Goal: Information Seeking & Learning: Learn about a topic

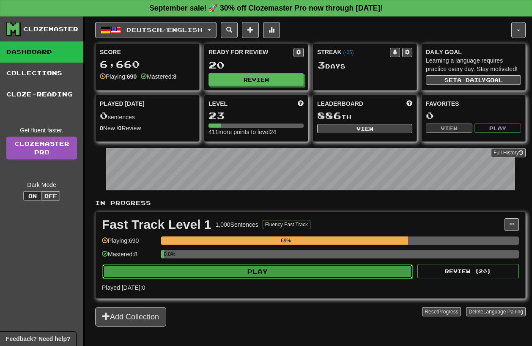
click at [172, 277] on button "Play" at bounding box center [257, 271] width 310 height 14
select select "**"
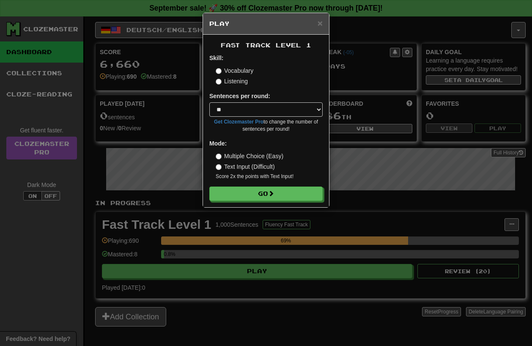
click at [257, 203] on div "Fast Track Level 1 Skill: Vocabulary Listening Sentences per round: * ** ** ** …" at bounding box center [266, 121] width 126 height 172
click at [254, 194] on button "Go" at bounding box center [266, 194] width 113 height 14
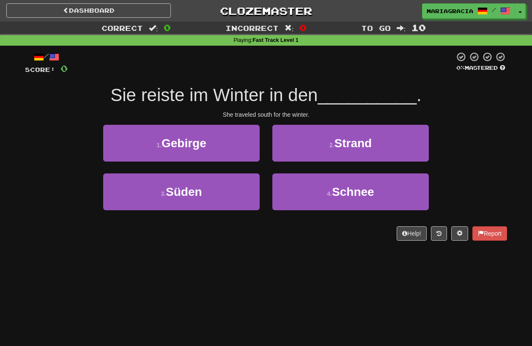
click at [310, 100] on span "Sie reiste im Winter in den" at bounding box center [213, 95] width 207 height 20
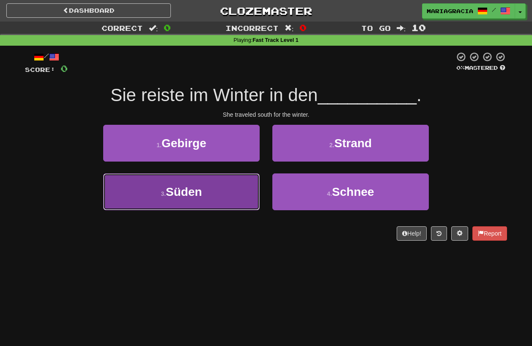
click at [233, 199] on button "3 . Süden" at bounding box center [181, 191] width 156 height 37
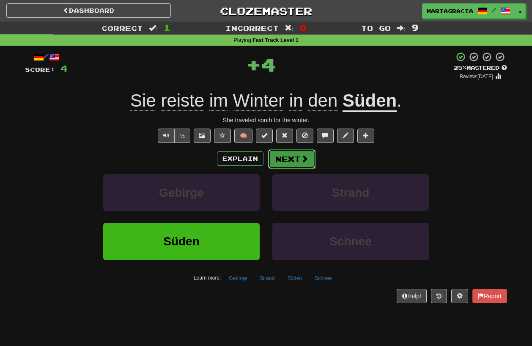
click at [288, 160] on button "Next" at bounding box center [291, 158] width 47 height 19
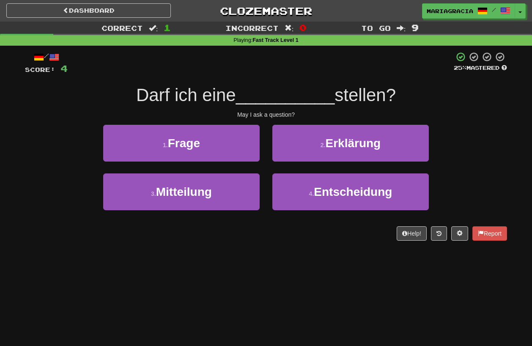
click at [267, 113] on div "May I ask a question?" at bounding box center [266, 114] width 482 height 8
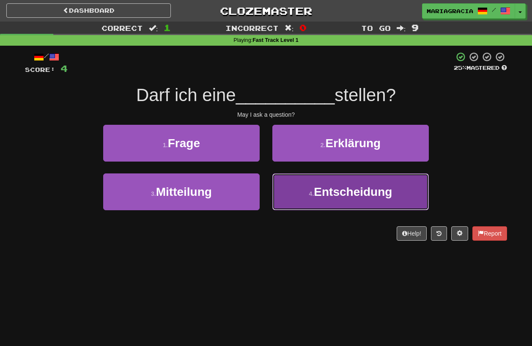
click at [293, 206] on button "4 . Entscheidung" at bounding box center [350, 191] width 156 height 37
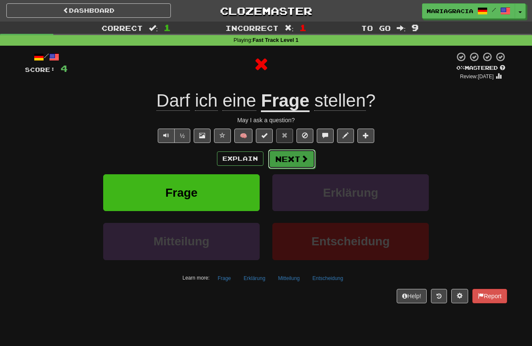
click at [290, 162] on button "Next" at bounding box center [291, 158] width 47 height 19
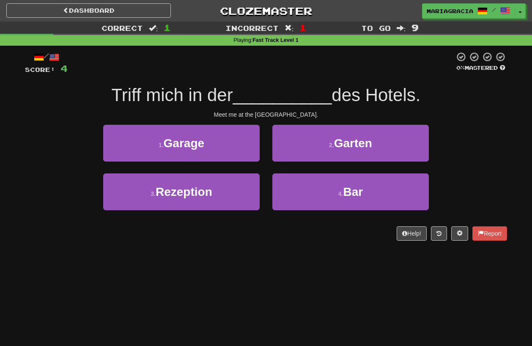
click at [270, 131] on div "2 . Garten" at bounding box center [350, 149] width 169 height 49
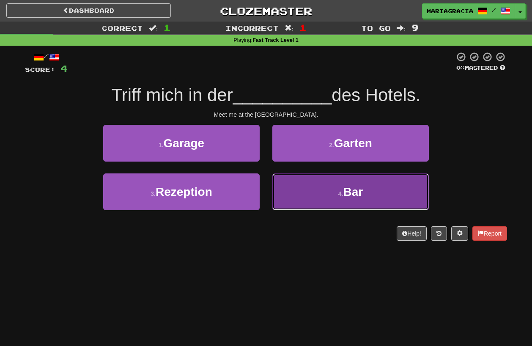
click at [293, 186] on button "4 . Bar" at bounding box center [350, 191] width 156 height 37
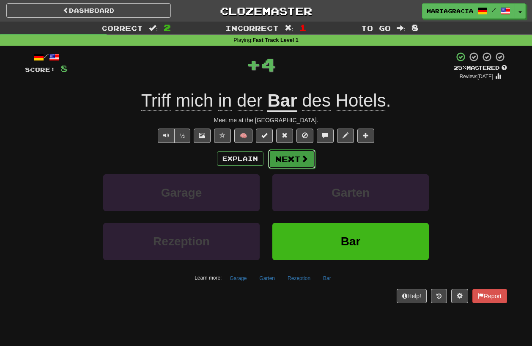
click at [291, 159] on button "Next" at bounding box center [291, 158] width 47 height 19
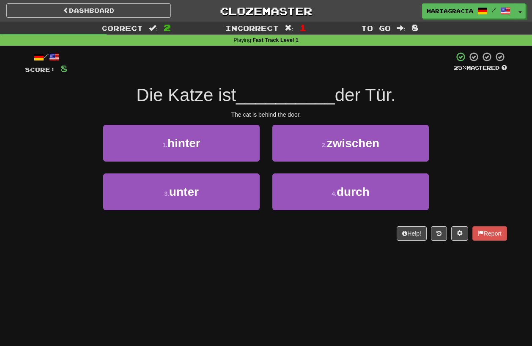
click at [268, 117] on div "The cat is behind the door." at bounding box center [266, 114] width 482 height 8
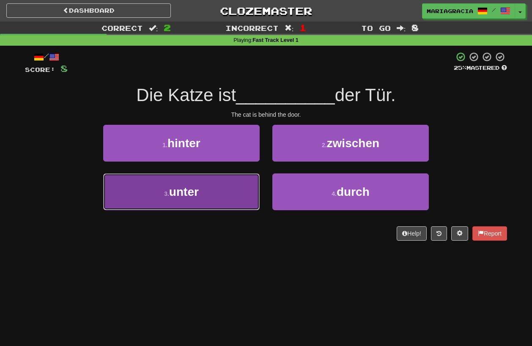
click at [223, 189] on button "3 . unter" at bounding box center [181, 191] width 156 height 37
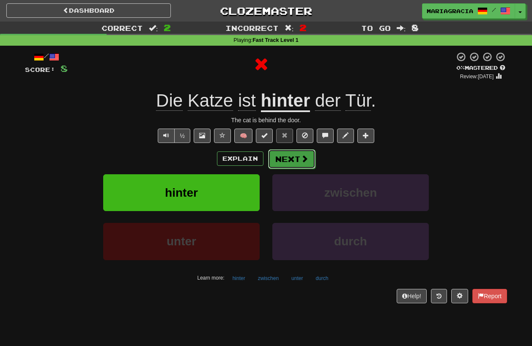
click at [283, 160] on button "Next" at bounding box center [291, 158] width 47 height 19
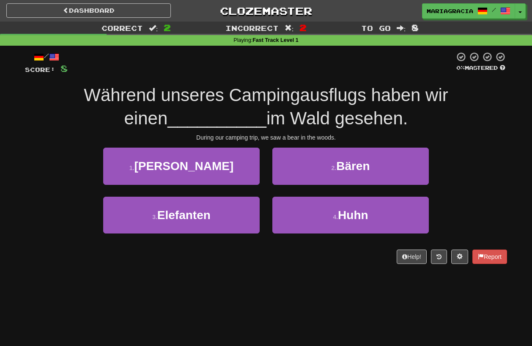
click at [260, 267] on div "/ Score: 8 0 % Mastered Während unseres Campingausflugs haben wir einen _______…" at bounding box center [266, 160] width 482 height 229
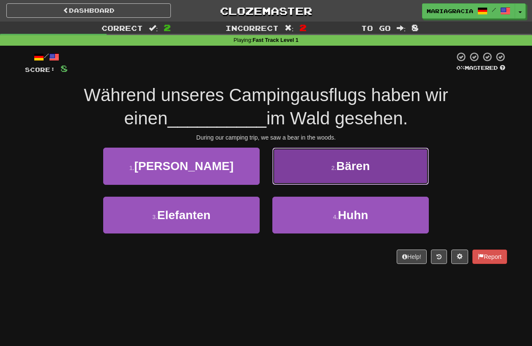
click at [340, 183] on button "2 . Bären" at bounding box center [350, 166] width 156 height 37
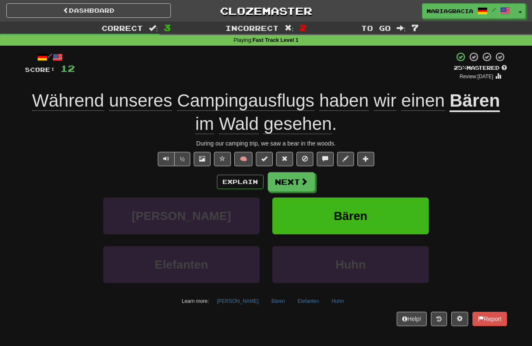
click at [93, 154] on div "½ 🧠" at bounding box center [266, 159] width 482 height 14
click at [172, 155] on button "Text-to-speech controls" at bounding box center [166, 159] width 17 height 14
click at [168, 156] on span "Text-to-speech controls" at bounding box center [166, 159] width 6 height 6
click at [373, 85] on div "/ Score: 12 + 4 25 % Mastered Review: [DATE] Während unseres Campingausflugs ha…" at bounding box center [266, 189] width 482 height 274
click at [465, 159] on div "½ 🧠" at bounding box center [266, 159] width 482 height 14
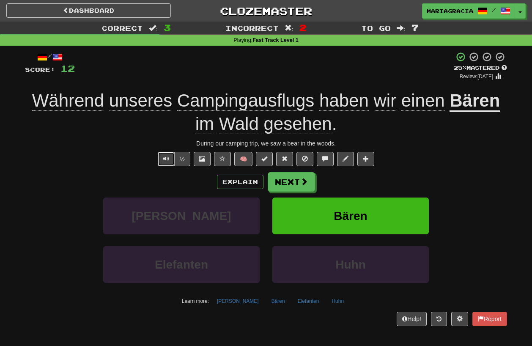
click at [167, 158] on span "Text-to-speech controls" at bounding box center [166, 159] width 6 height 6
click at [448, 162] on div "½ 🧠" at bounding box center [266, 159] width 482 height 14
click at [426, 153] on div "½ 🧠" at bounding box center [266, 159] width 482 height 14
click at [416, 148] on div "/ Score: 12 + 4 25 % Mastered Review: [DATE] Während unseres Campingausflugs ha…" at bounding box center [266, 189] width 482 height 274
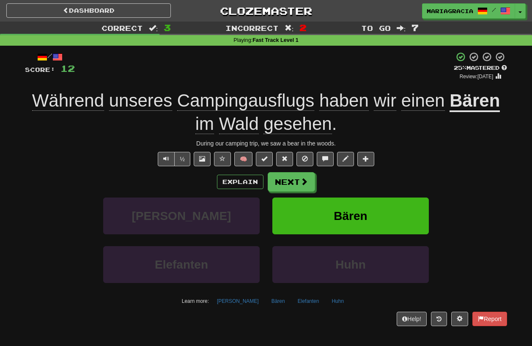
click at [416, 148] on div "/ Score: 12 + 4 25 % Mastered Review: [DATE] Während unseres Campingausflugs ha…" at bounding box center [266, 189] width 482 height 274
click at [402, 141] on div "During our camping trip, we saw a bear in the woods." at bounding box center [266, 143] width 482 height 8
click at [291, 188] on button "Next" at bounding box center [291, 181] width 47 height 19
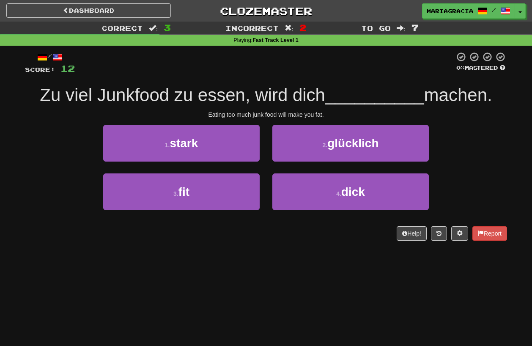
click at [262, 77] on div "/ Score: 12 0 % Mastered Zu viel Junkfood zu essen, wird dich __________ [PERSO…" at bounding box center [266, 146] width 482 height 189
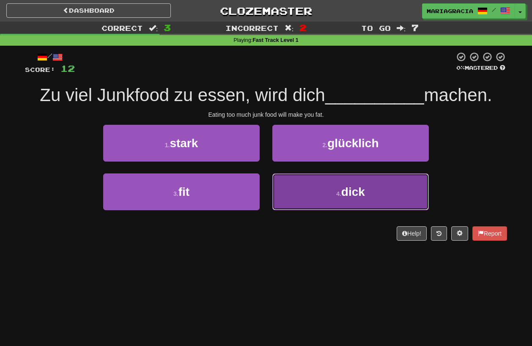
click at [316, 187] on button "4 . dick" at bounding box center [350, 191] width 156 height 37
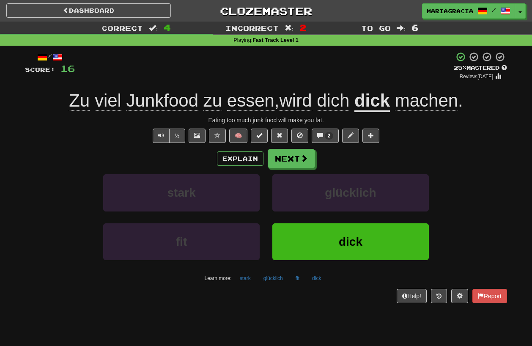
click at [301, 71] on div "+ 4" at bounding box center [264, 66] width 379 height 29
click at [301, 151] on button "Next" at bounding box center [291, 158] width 47 height 19
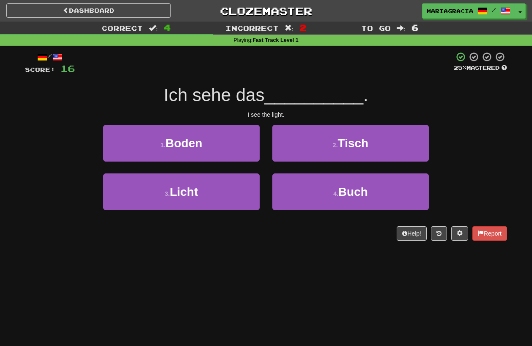
click at [266, 119] on div "/ Score: 16 25 % Mastered Ich sehe das __________ . I see the light. 1 . Boden …" at bounding box center [266, 146] width 482 height 189
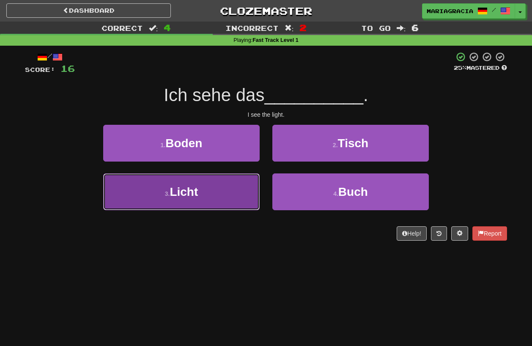
click at [227, 183] on button "3 . Licht" at bounding box center [181, 191] width 156 height 37
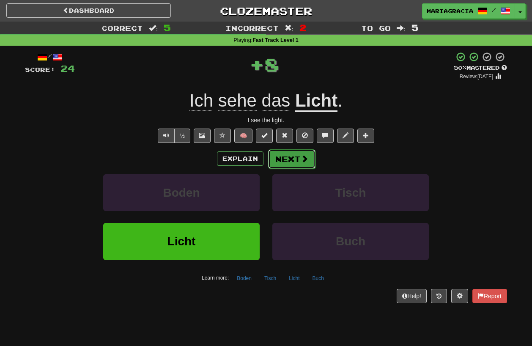
click at [287, 161] on button "Next" at bounding box center [291, 158] width 47 height 19
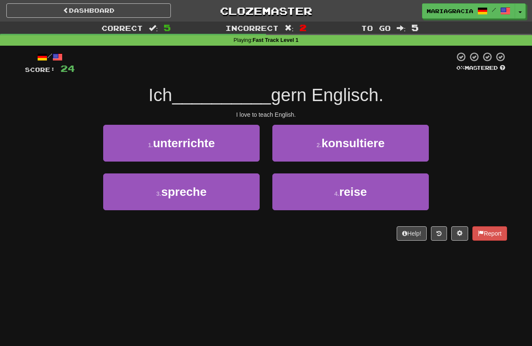
click at [276, 119] on div "I love to teach English." at bounding box center [266, 114] width 482 height 8
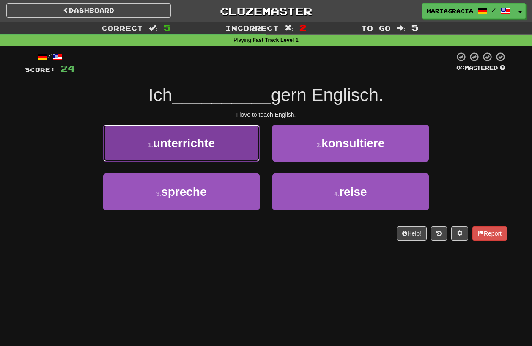
click at [224, 146] on button "1 . unterrichte" at bounding box center [181, 143] width 156 height 37
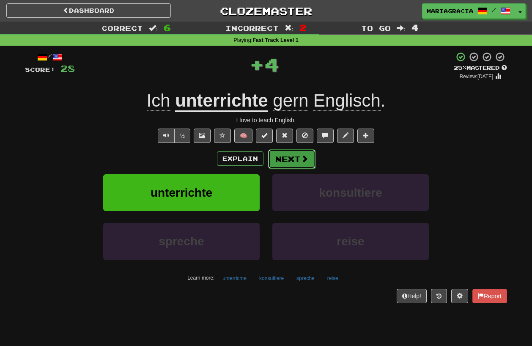
click at [296, 155] on button "Next" at bounding box center [291, 158] width 47 height 19
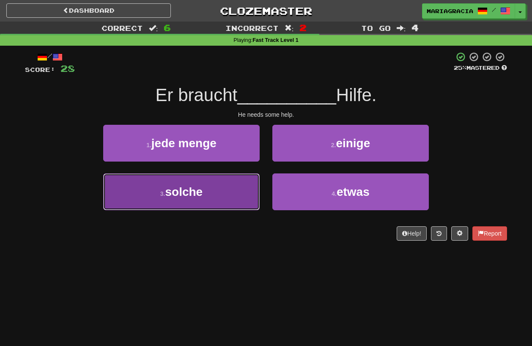
click at [222, 199] on button "3 . solche" at bounding box center [181, 191] width 156 height 37
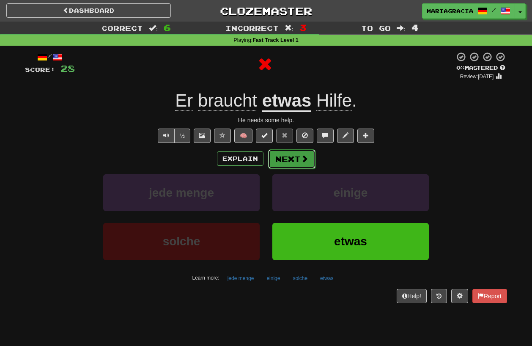
click at [285, 161] on button "Next" at bounding box center [291, 158] width 47 height 19
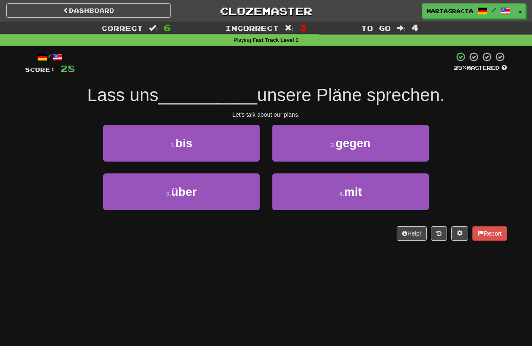
click at [268, 81] on div "/ Score: 28 25 % Mastered Lass uns __________ unsere Pläne sprechen. Let's talk…" at bounding box center [266, 146] width 482 height 189
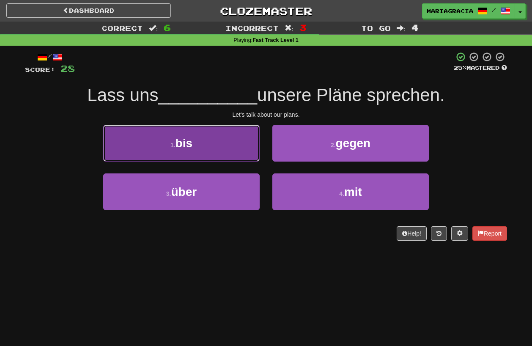
click at [219, 157] on button "1 . bis" at bounding box center [181, 143] width 156 height 37
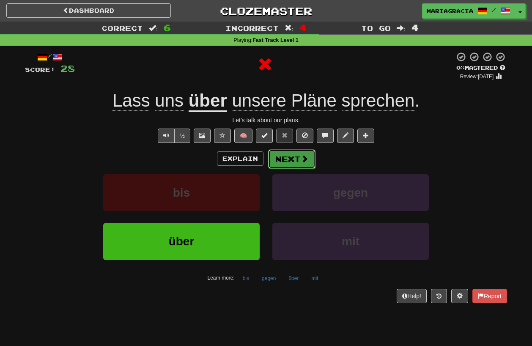
click at [281, 158] on button "Next" at bounding box center [291, 158] width 47 height 19
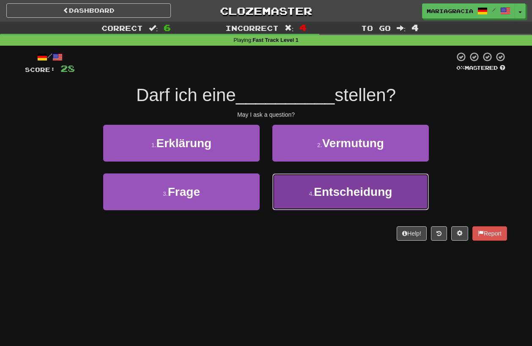
click at [281, 184] on button "4 . Entscheidung" at bounding box center [350, 191] width 156 height 37
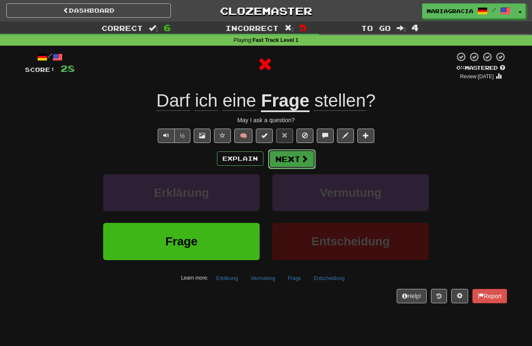
click at [281, 158] on button "Next" at bounding box center [291, 158] width 47 height 19
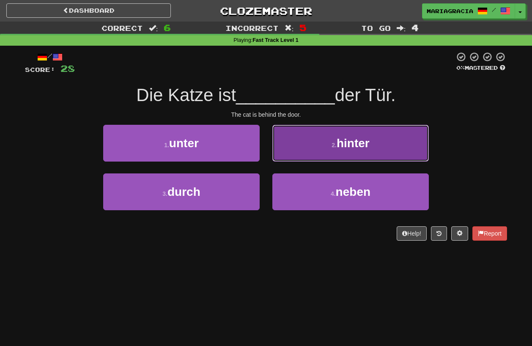
click at [315, 161] on button "2 . hinter" at bounding box center [350, 143] width 156 height 37
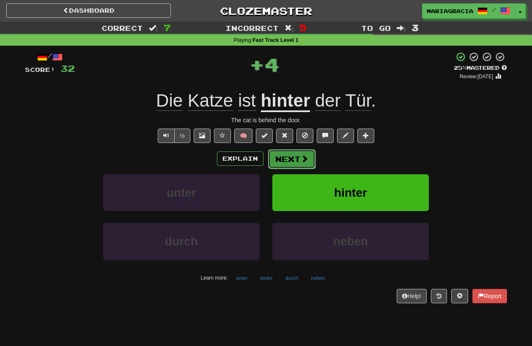
click at [288, 162] on button "Next" at bounding box center [291, 158] width 47 height 19
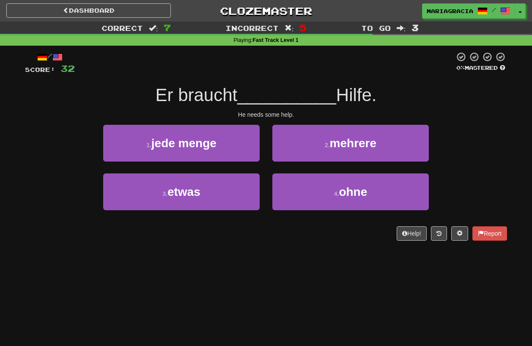
click at [275, 117] on div "He needs some help." at bounding box center [266, 114] width 482 height 8
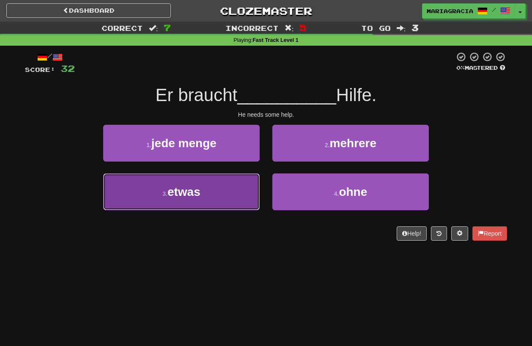
click at [232, 184] on button "3 . etwas" at bounding box center [181, 191] width 156 height 37
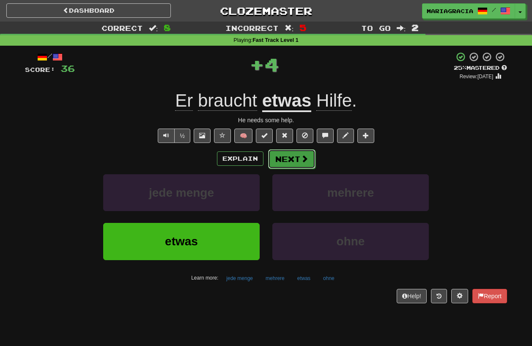
click at [286, 164] on button "Next" at bounding box center [291, 158] width 47 height 19
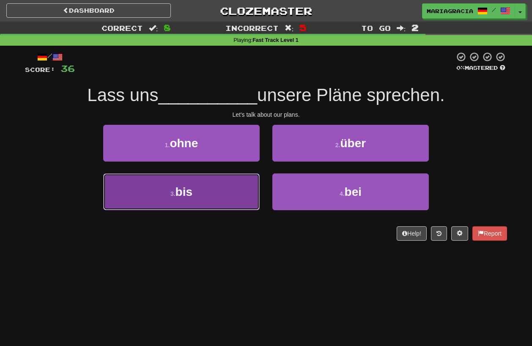
click at [227, 192] on button "3 . bis" at bounding box center [181, 191] width 156 height 37
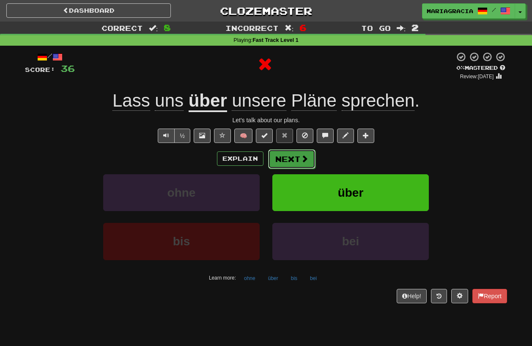
click at [284, 153] on button "Next" at bounding box center [291, 158] width 47 height 19
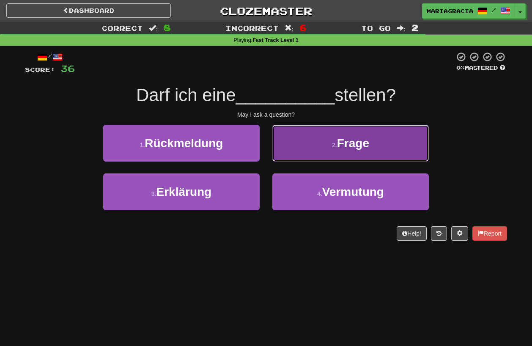
click at [281, 151] on button "2 . Frage" at bounding box center [350, 143] width 156 height 37
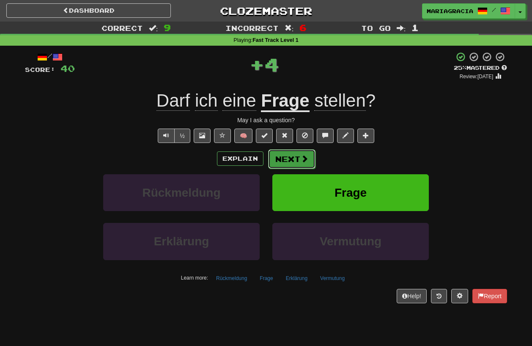
click at [278, 160] on button "Next" at bounding box center [291, 158] width 47 height 19
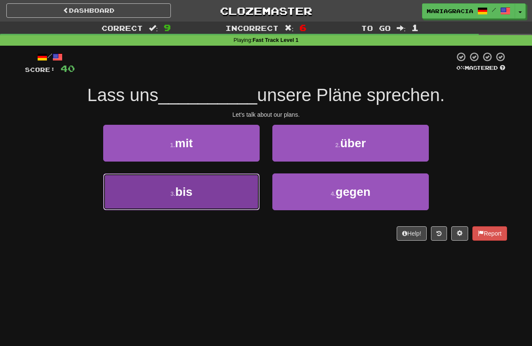
click at [237, 189] on button "3 . bis" at bounding box center [181, 191] width 156 height 37
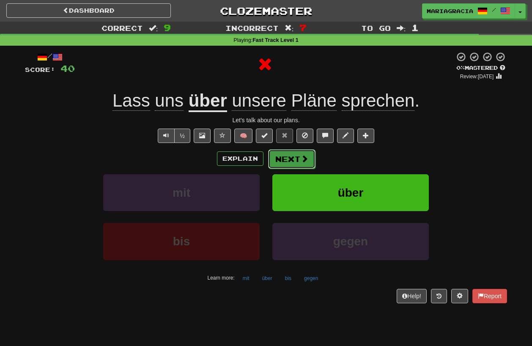
click at [285, 156] on button "Next" at bounding box center [291, 158] width 47 height 19
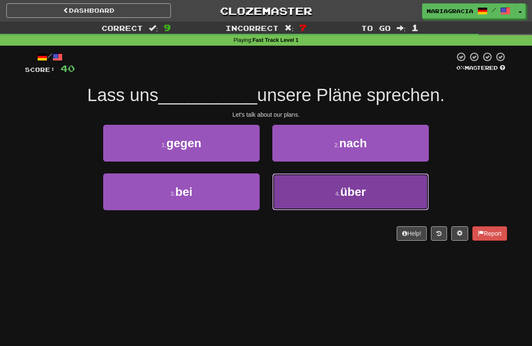
click at [319, 209] on button "4 . über" at bounding box center [350, 191] width 156 height 37
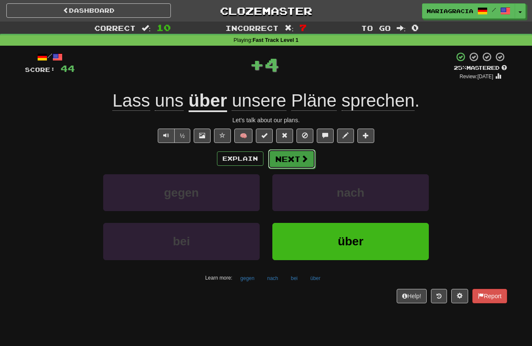
click at [289, 162] on button "Next" at bounding box center [291, 158] width 47 height 19
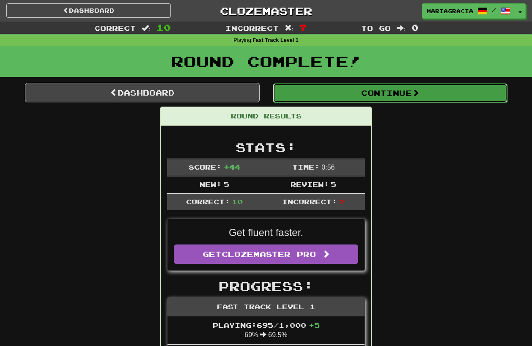
click at [308, 99] on button "Continue" at bounding box center [390, 92] width 235 height 19
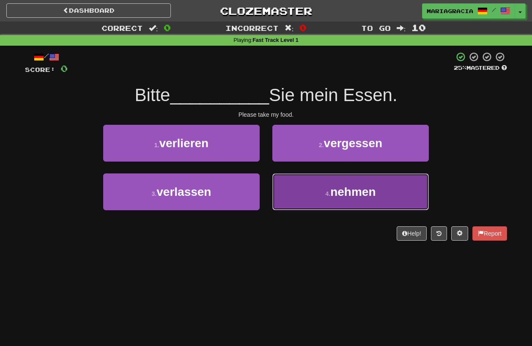
click at [288, 202] on button "4 . nehmen" at bounding box center [350, 191] width 156 height 37
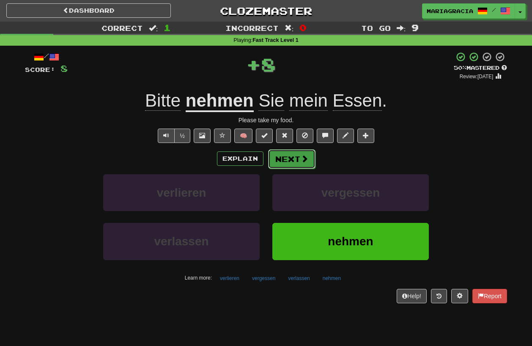
click at [288, 161] on button "Next" at bounding box center [291, 158] width 47 height 19
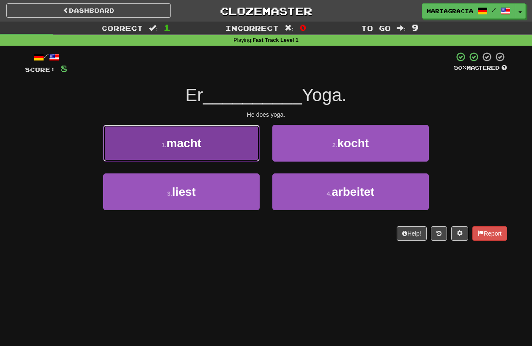
click at [225, 138] on button "1 . macht" at bounding box center [181, 143] width 156 height 37
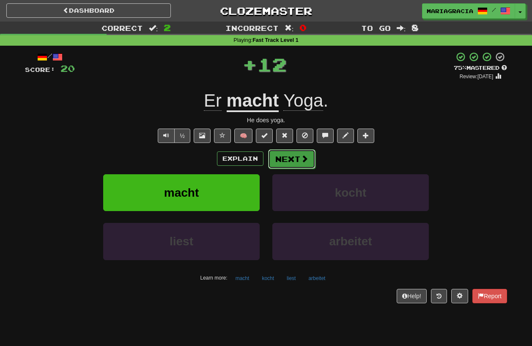
click at [290, 156] on button "Next" at bounding box center [291, 158] width 47 height 19
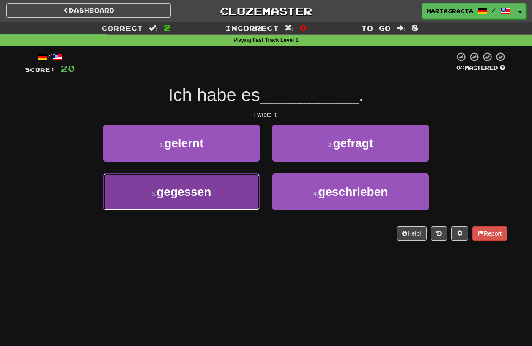
click at [237, 191] on button "3 . gegessen" at bounding box center [181, 191] width 156 height 37
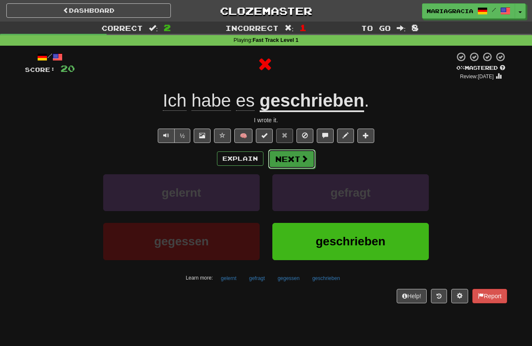
click at [282, 158] on button "Next" at bounding box center [291, 158] width 47 height 19
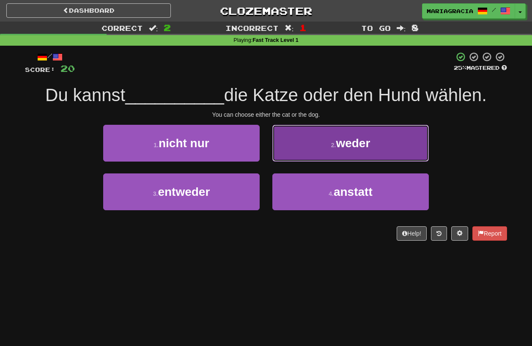
click at [294, 144] on button "2 . weder" at bounding box center [350, 143] width 156 height 37
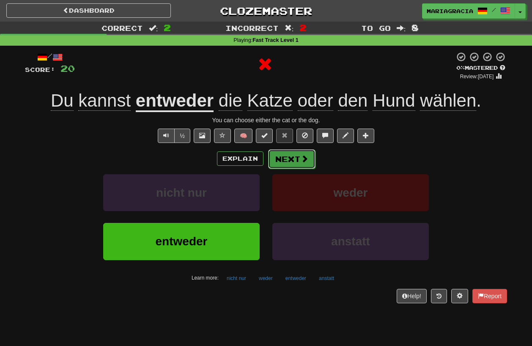
click at [276, 154] on button "Next" at bounding box center [291, 158] width 47 height 19
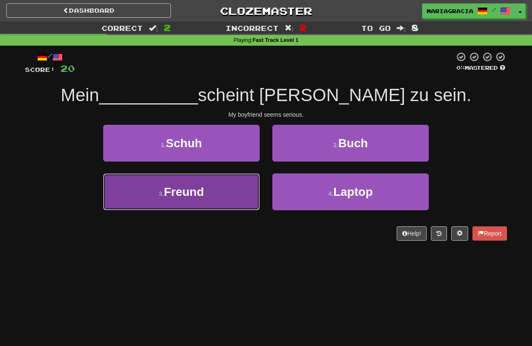
click at [238, 185] on button "3 . [PERSON_NAME]" at bounding box center [181, 191] width 156 height 37
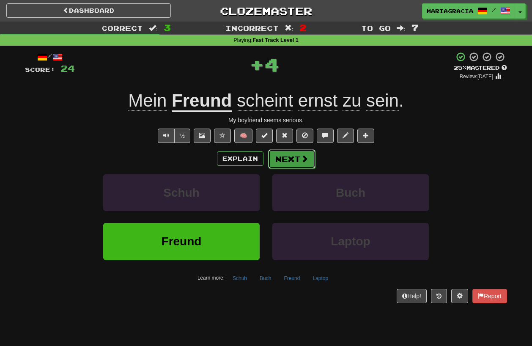
click at [273, 156] on button "Next" at bounding box center [291, 158] width 47 height 19
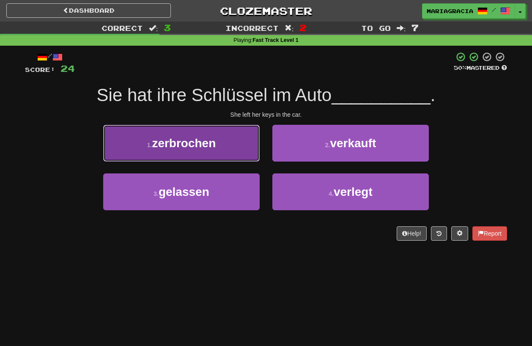
click at [217, 148] on button "1 . zerbrochen" at bounding box center [181, 143] width 156 height 37
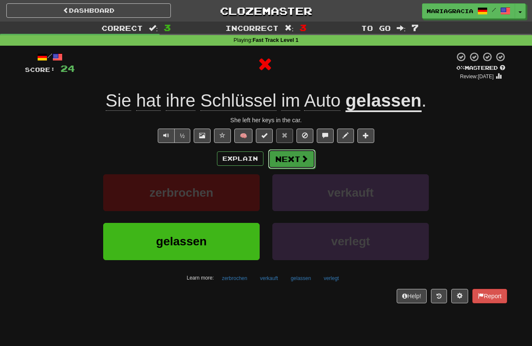
click at [283, 152] on button "Next" at bounding box center [291, 158] width 47 height 19
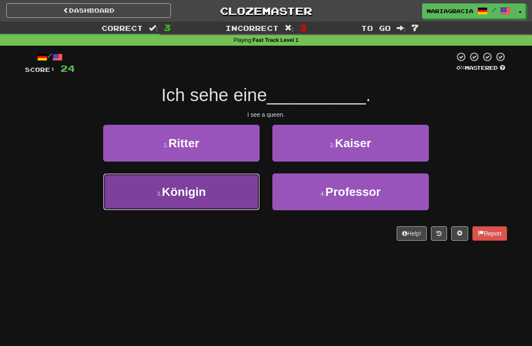
click at [239, 193] on button "3 . Königin" at bounding box center [181, 191] width 156 height 37
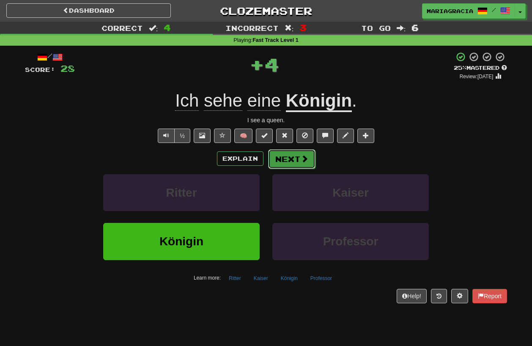
click at [294, 161] on button "Next" at bounding box center [291, 158] width 47 height 19
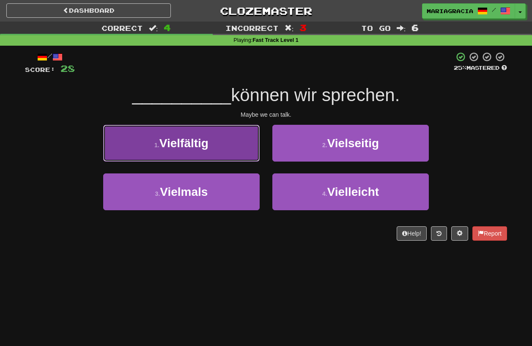
click at [241, 150] on button "1 . Vielfältig" at bounding box center [181, 143] width 156 height 37
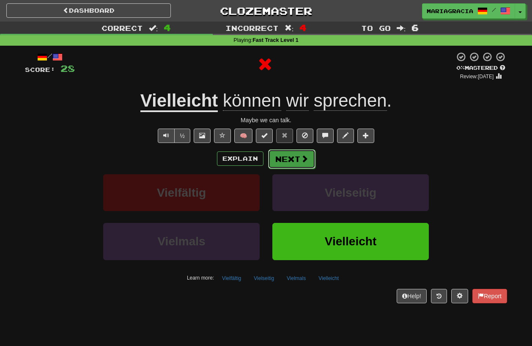
click at [282, 152] on button "Next" at bounding box center [291, 158] width 47 height 19
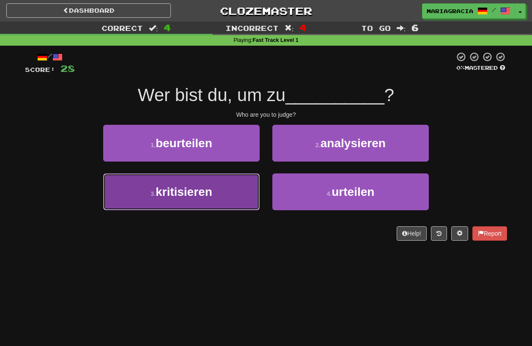
click at [249, 199] on button "3 . kritisieren" at bounding box center [181, 191] width 156 height 37
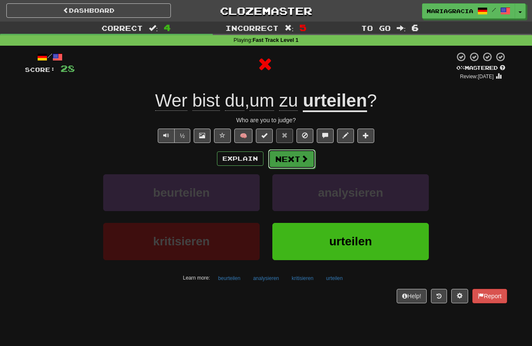
click at [291, 162] on button "Next" at bounding box center [291, 158] width 47 height 19
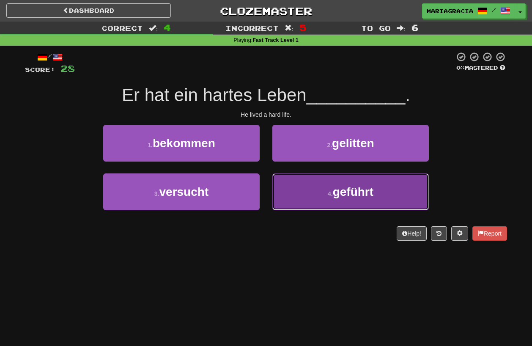
click at [281, 191] on button "4 . geführt" at bounding box center [350, 191] width 156 height 37
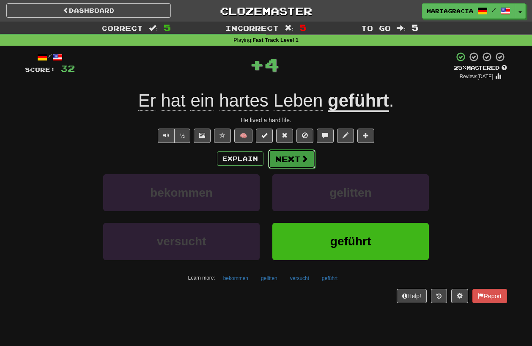
click at [283, 158] on button "Next" at bounding box center [291, 158] width 47 height 19
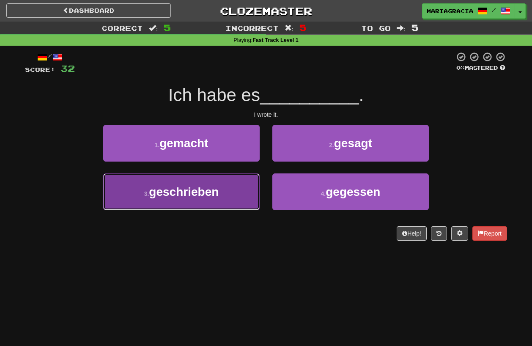
click at [254, 192] on button "3 . geschrieben" at bounding box center [181, 191] width 156 height 37
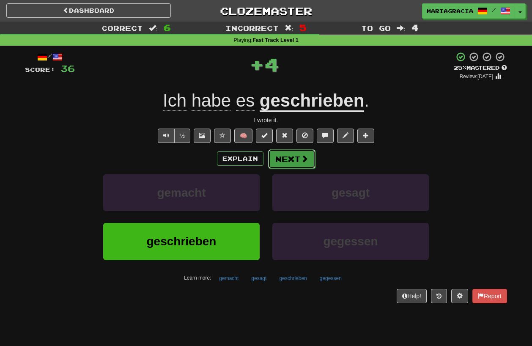
click at [283, 156] on button "Next" at bounding box center [291, 158] width 47 height 19
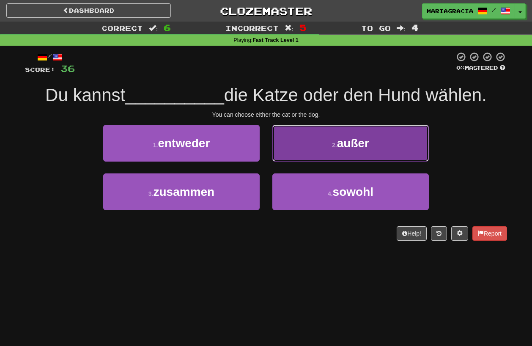
click at [291, 158] on button "2 . außer" at bounding box center [350, 143] width 156 height 37
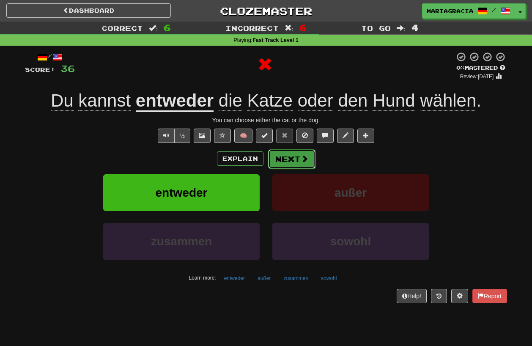
click at [295, 158] on button "Next" at bounding box center [291, 158] width 47 height 19
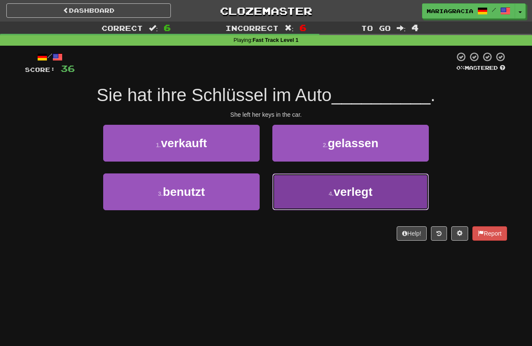
click at [299, 200] on button "4 . verlegt" at bounding box center [350, 191] width 156 height 37
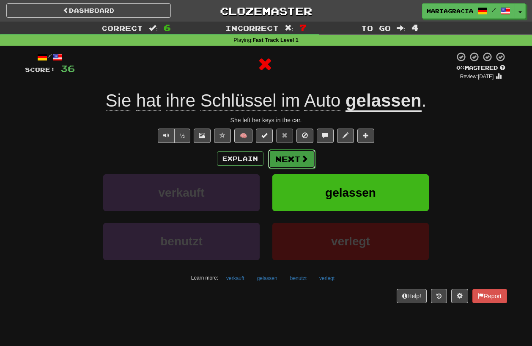
click at [298, 156] on button "Next" at bounding box center [291, 158] width 47 height 19
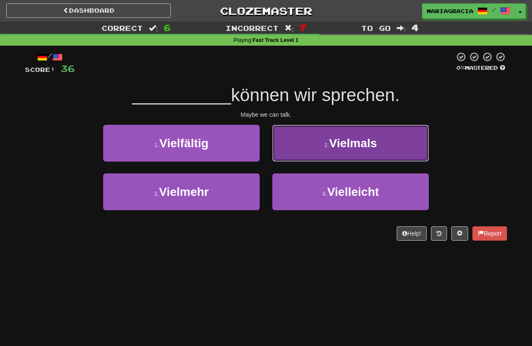
click at [322, 155] on button "2 . [GEOGRAPHIC_DATA]" at bounding box center [350, 143] width 156 height 37
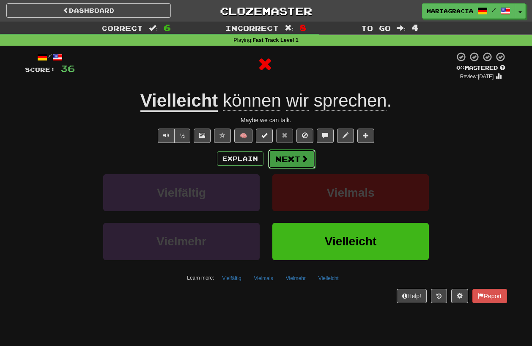
click at [289, 155] on button "Next" at bounding box center [291, 158] width 47 height 19
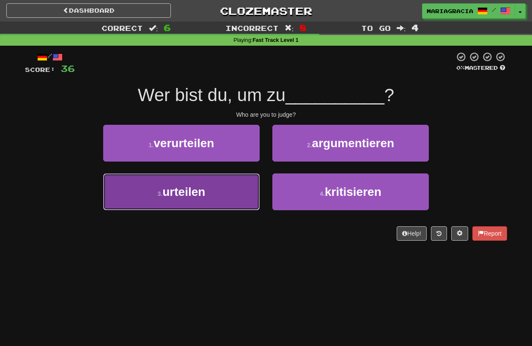
click at [238, 190] on button "3 . urteilen" at bounding box center [181, 191] width 156 height 37
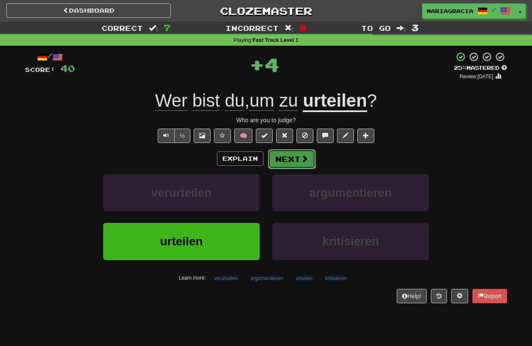
click at [292, 164] on button "Next" at bounding box center [291, 158] width 47 height 19
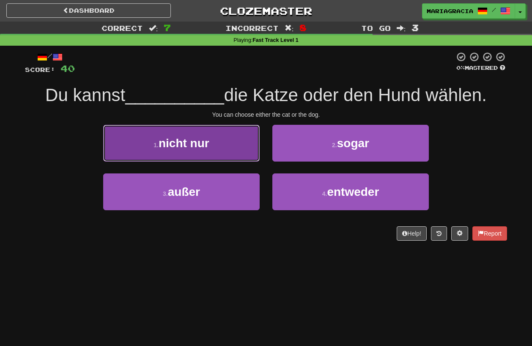
click at [246, 156] on button "1 . nicht nur" at bounding box center [181, 143] width 156 height 37
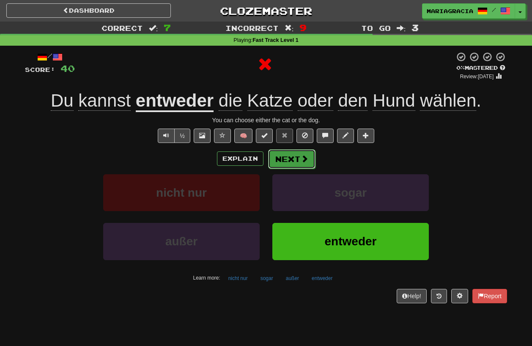
click at [298, 159] on button "Next" at bounding box center [291, 158] width 47 height 19
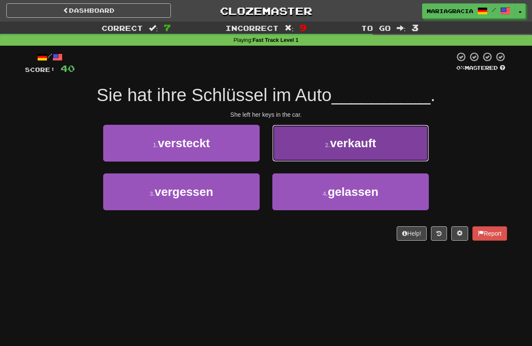
click at [308, 156] on button "2 . verkauft" at bounding box center [350, 143] width 156 height 37
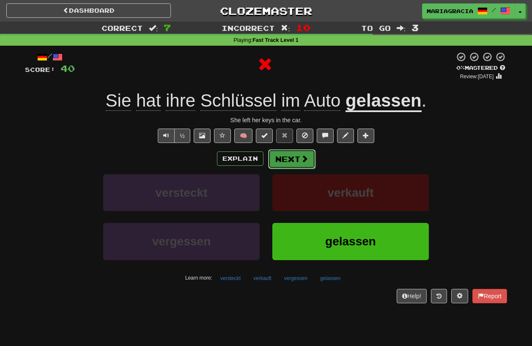
click at [291, 159] on button "Next" at bounding box center [291, 158] width 47 height 19
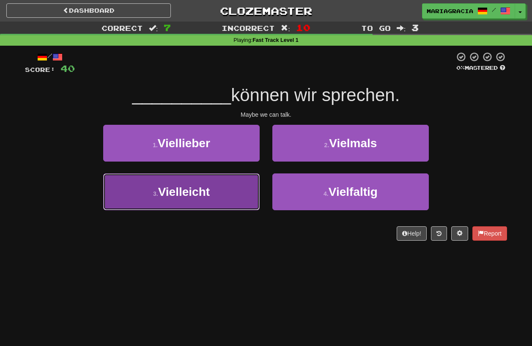
click at [230, 193] on button "3 . Vielleicht" at bounding box center [181, 191] width 156 height 37
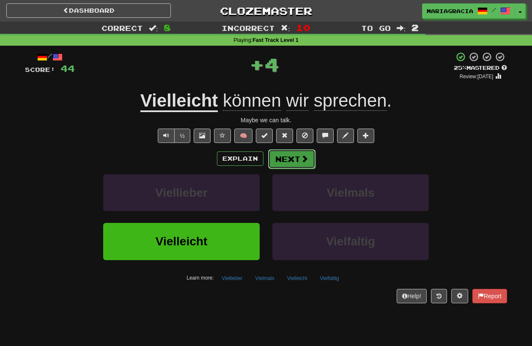
click at [294, 159] on button "Next" at bounding box center [291, 158] width 47 height 19
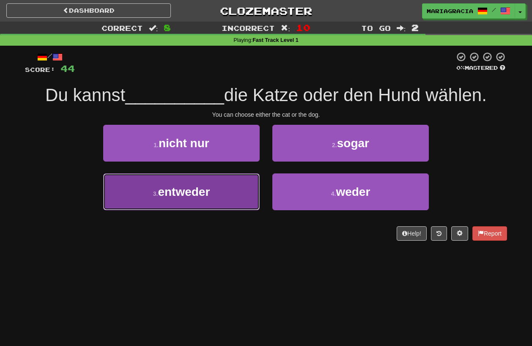
click at [244, 187] on button "3 . entweder" at bounding box center [181, 191] width 156 height 37
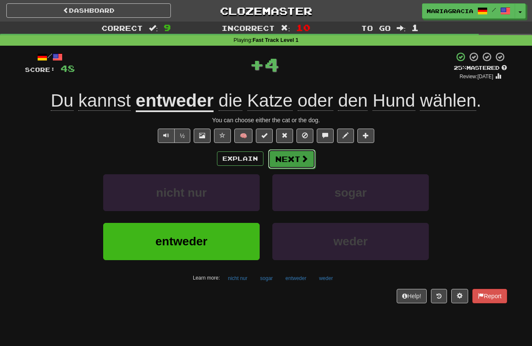
click at [283, 159] on button "Next" at bounding box center [291, 158] width 47 height 19
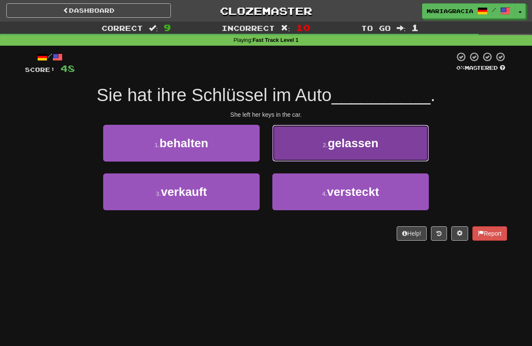
click at [297, 139] on button "2 . gelassen" at bounding box center [350, 143] width 156 height 37
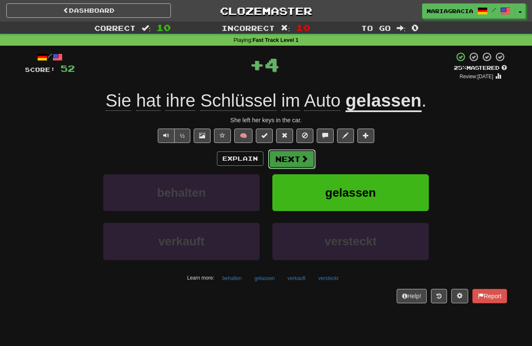
click at [275, 159] on button "Next" at bounding box center [291, 158] width 47 height 19
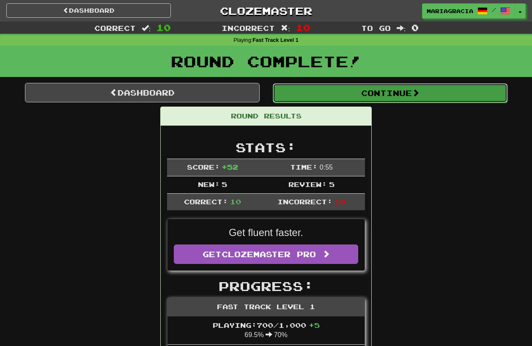
click at [319, 96] on button "Continue" at bounding box center [390, 92] width 235 height 19
